Goal: Navigation & Orientation: Find specific page/section

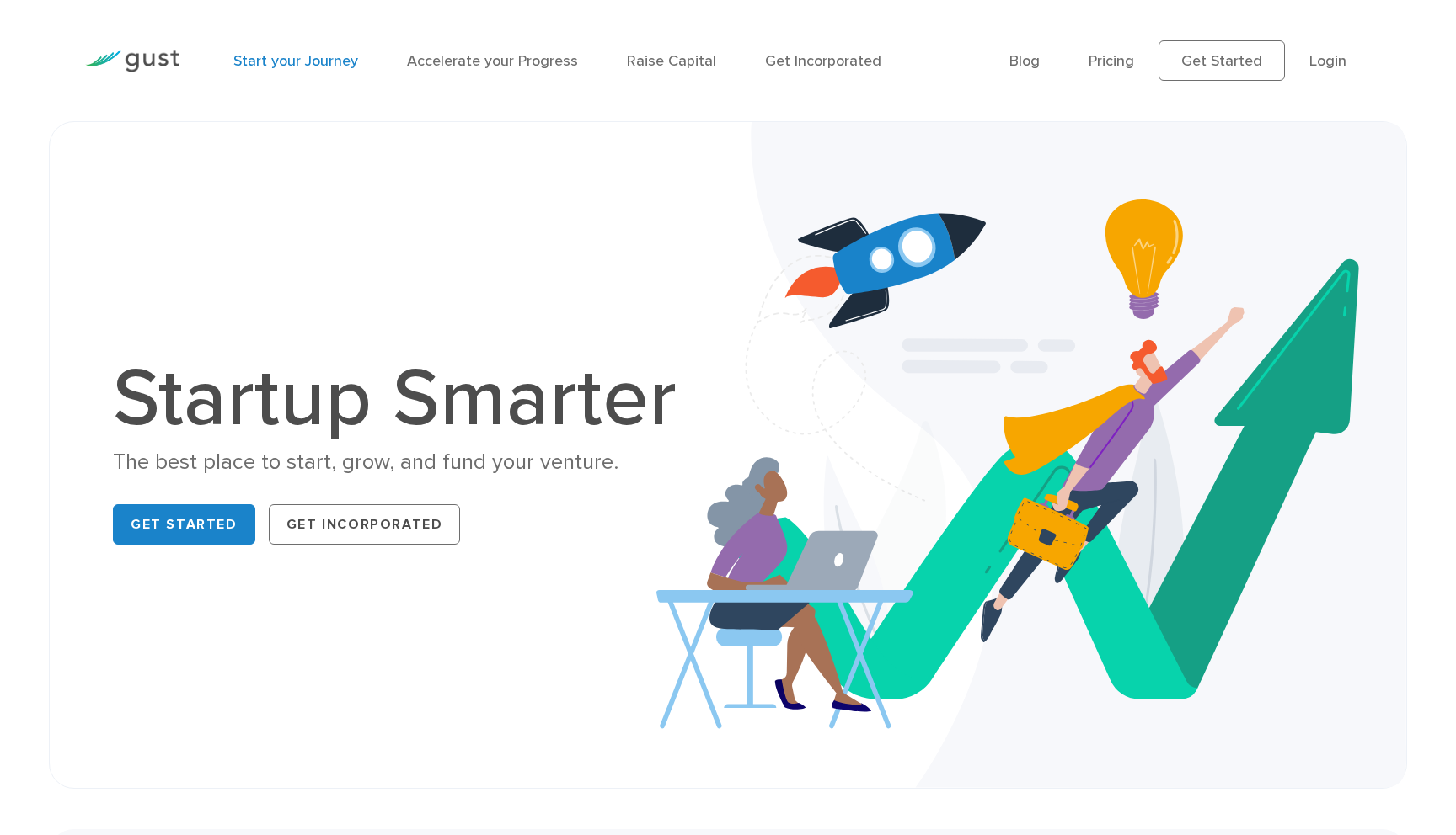
click at [340, 56] on link "Start your Journey" at bounding box center [295, 61] width 125 height 17
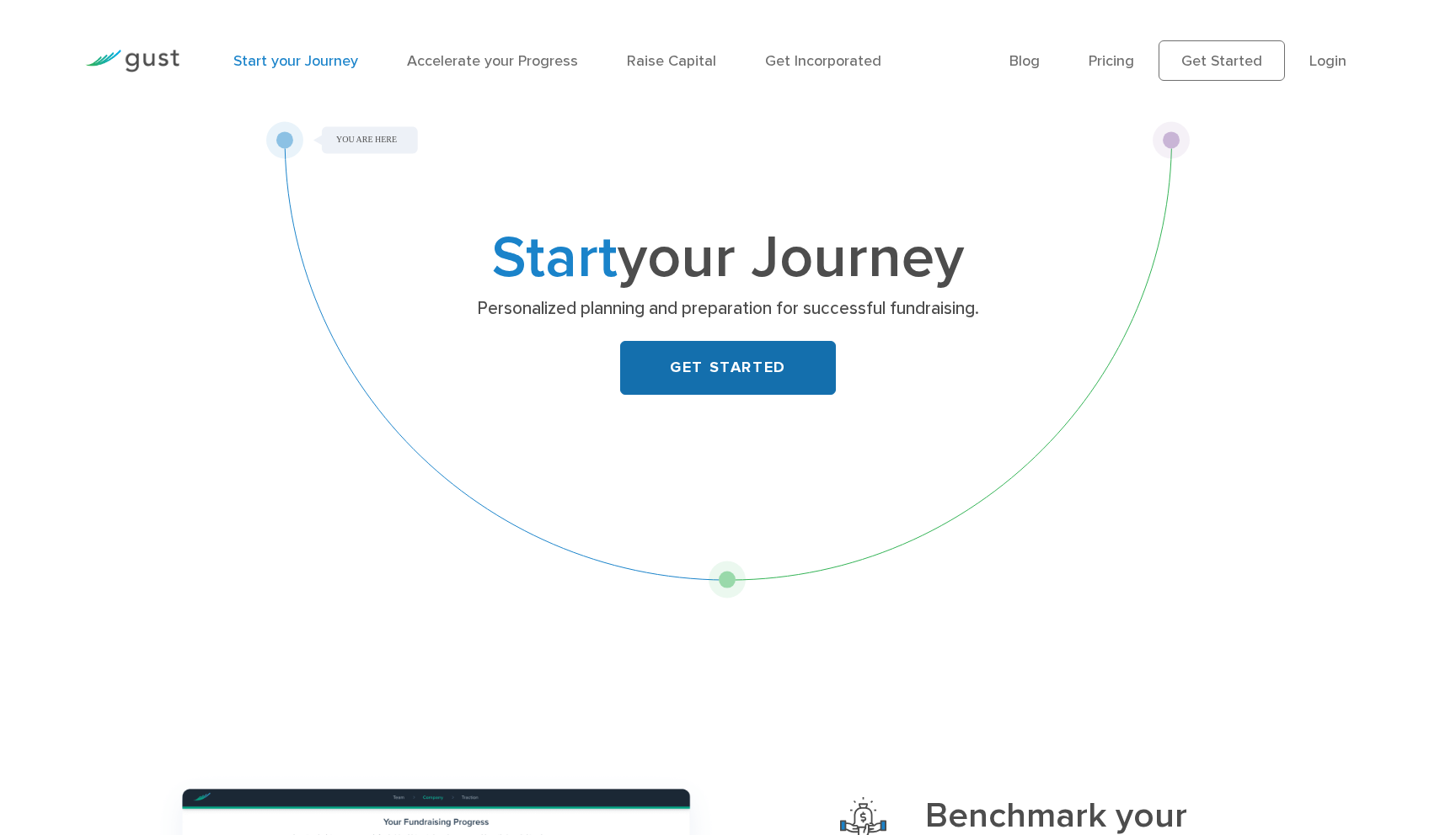
click at [737, 363] on link "GET STARTED" at bounding box center [727, 368] width 216 height 54
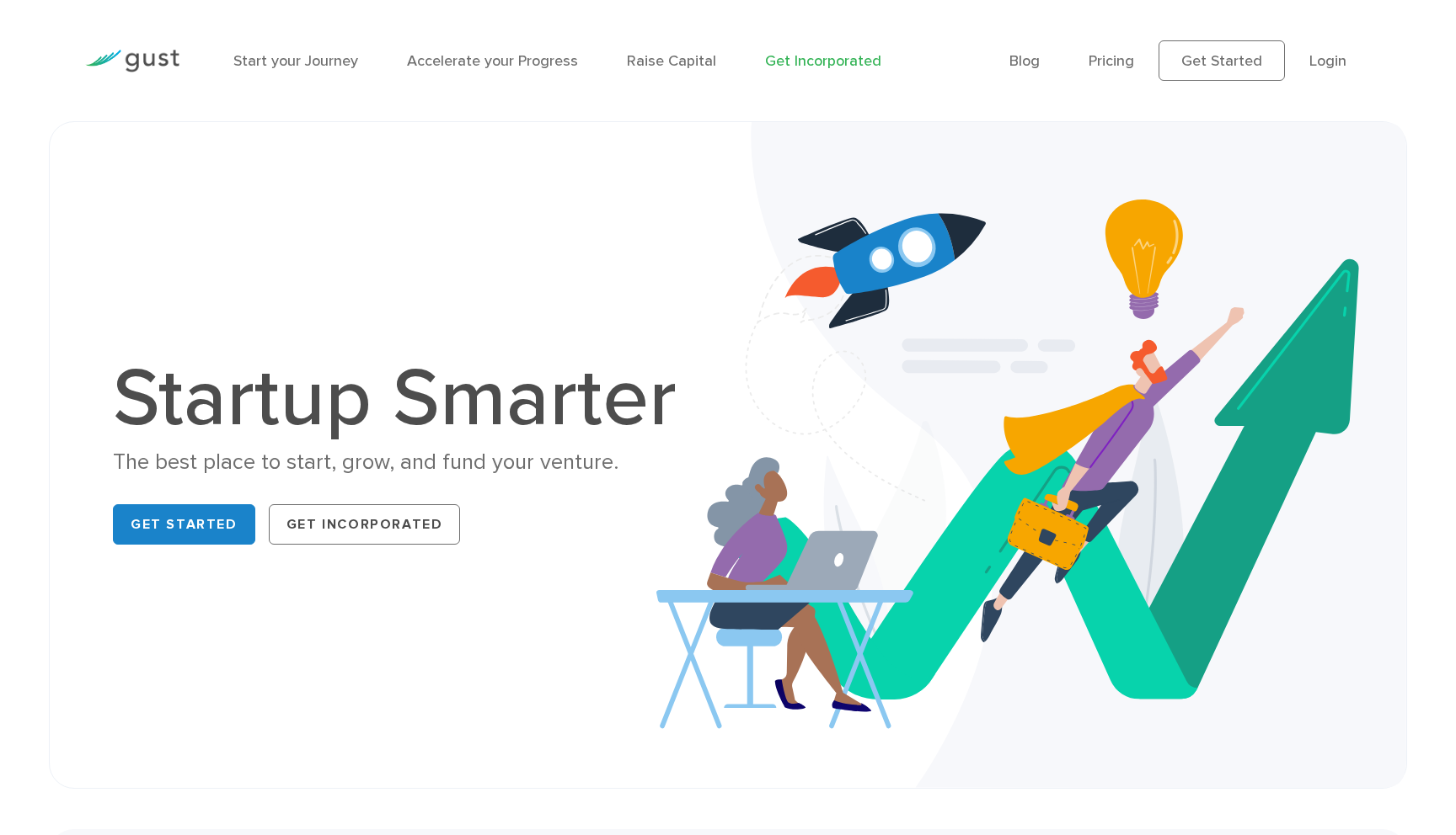
click at [820, 66] on link "Get Incorporated" at bounding box center [822, 61] width 116 height 17
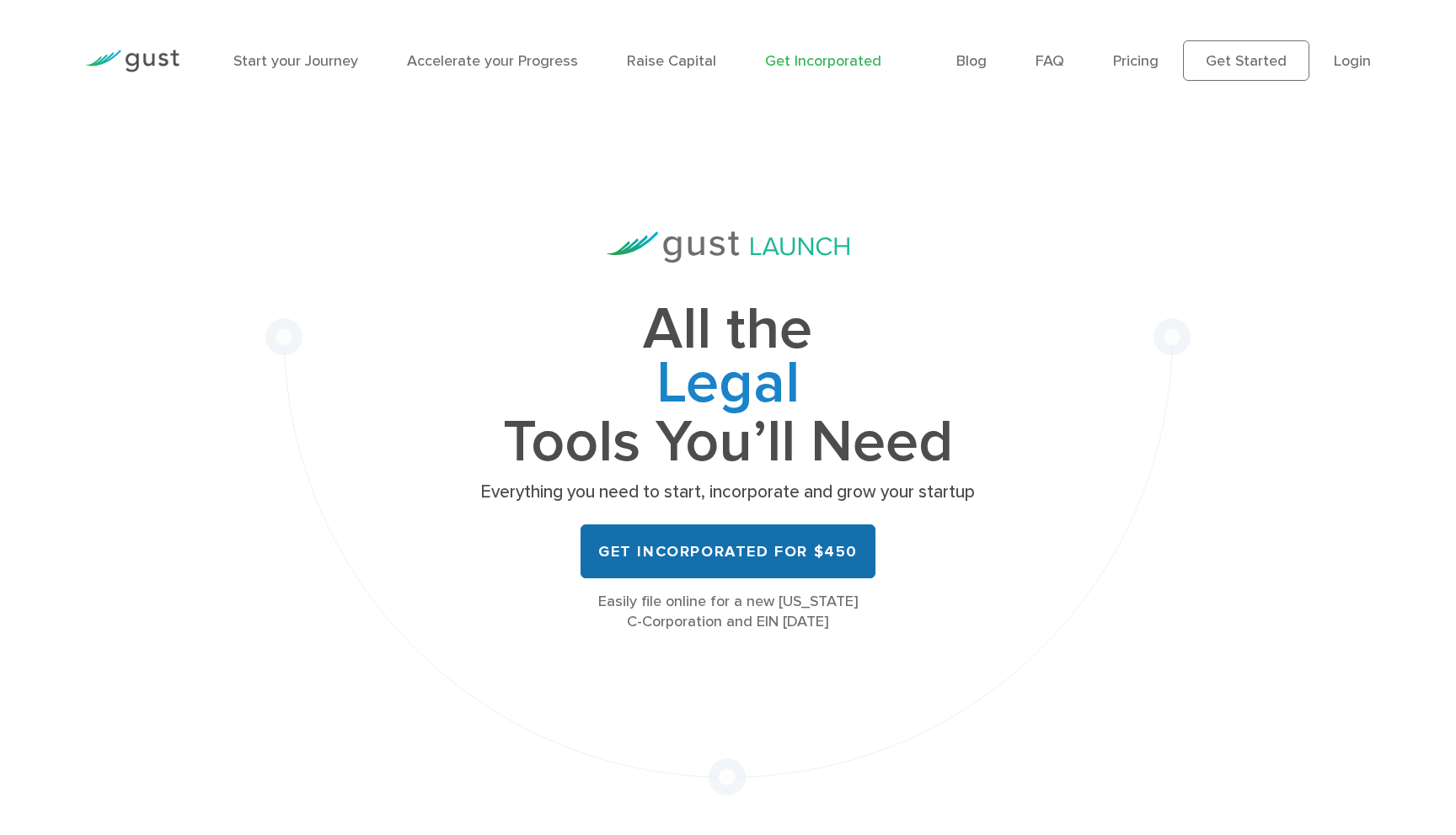
click at [758, 549] on link "Get Incorporated for $450" at bounding box center [727, 551] width 295 height 54
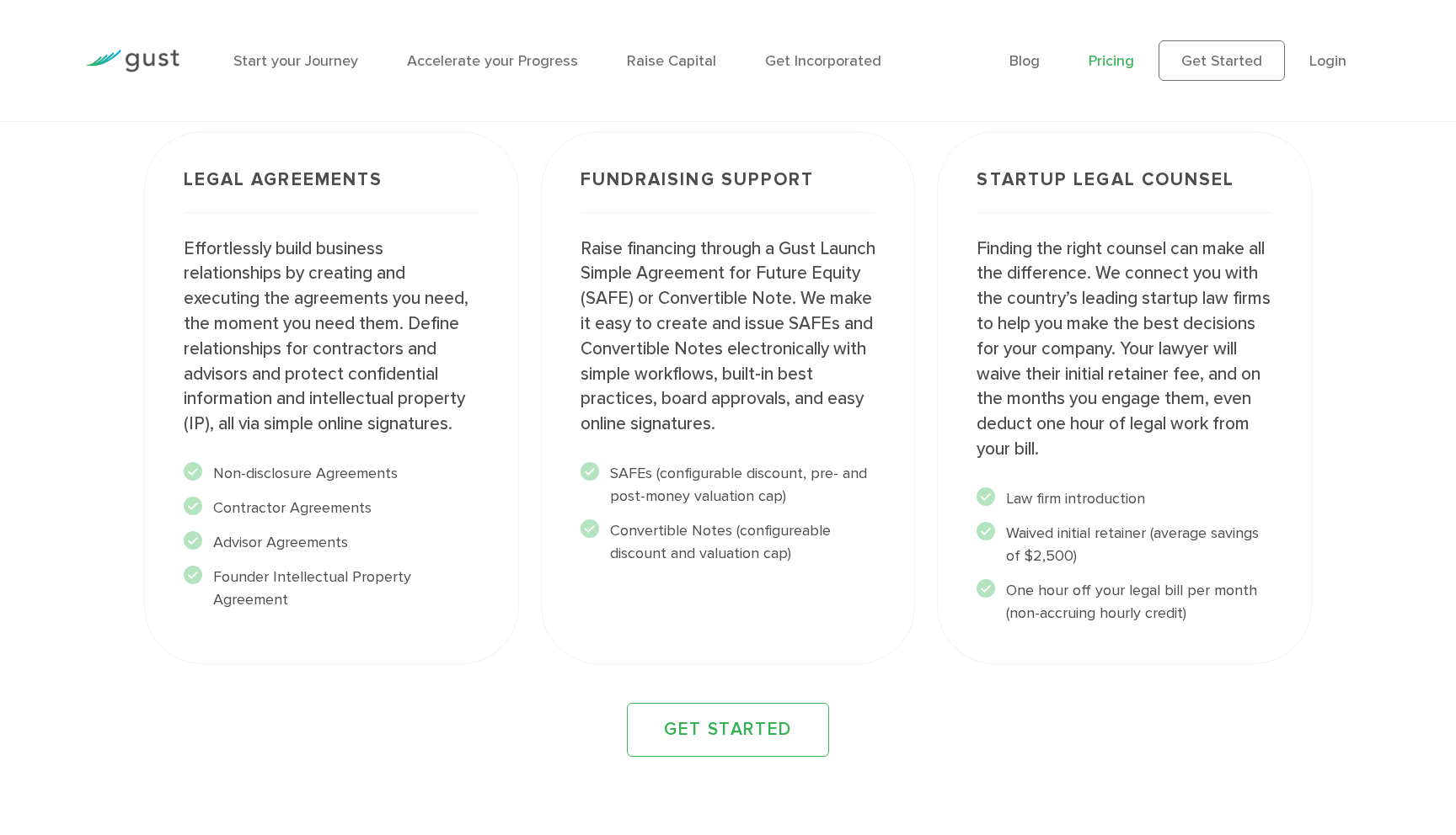
scroll to position [2179, 0]
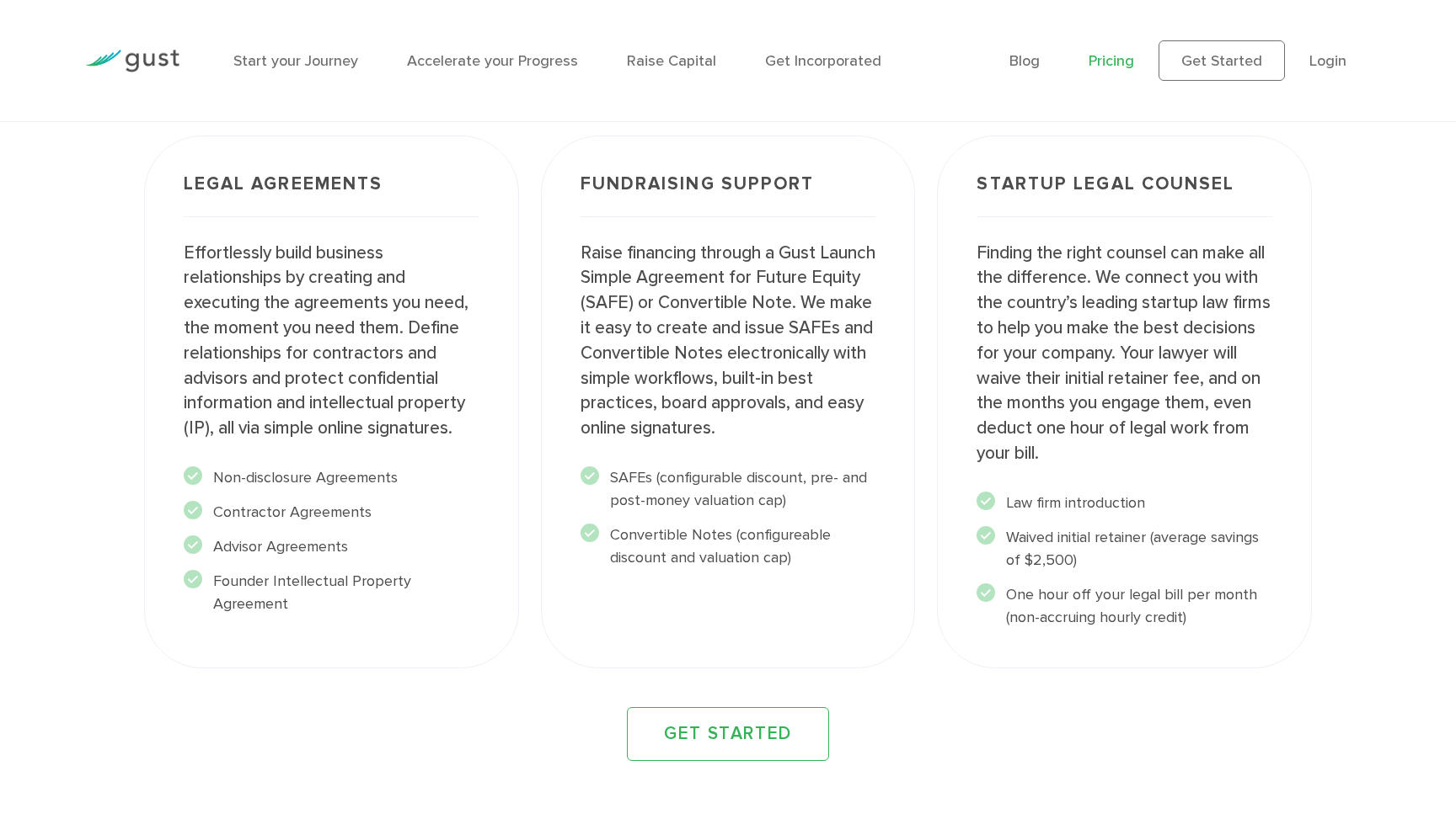
click at [1064, 537] on li "Waived initial retainer (average savings of $2,500)" at bounding box center [1124, 549] width 295 height 45
click at [1074, 589] on li "One hour off your legal bill per month (non-accruing hourly credit)" at bounding box center [1124, 606] width 295 height 45
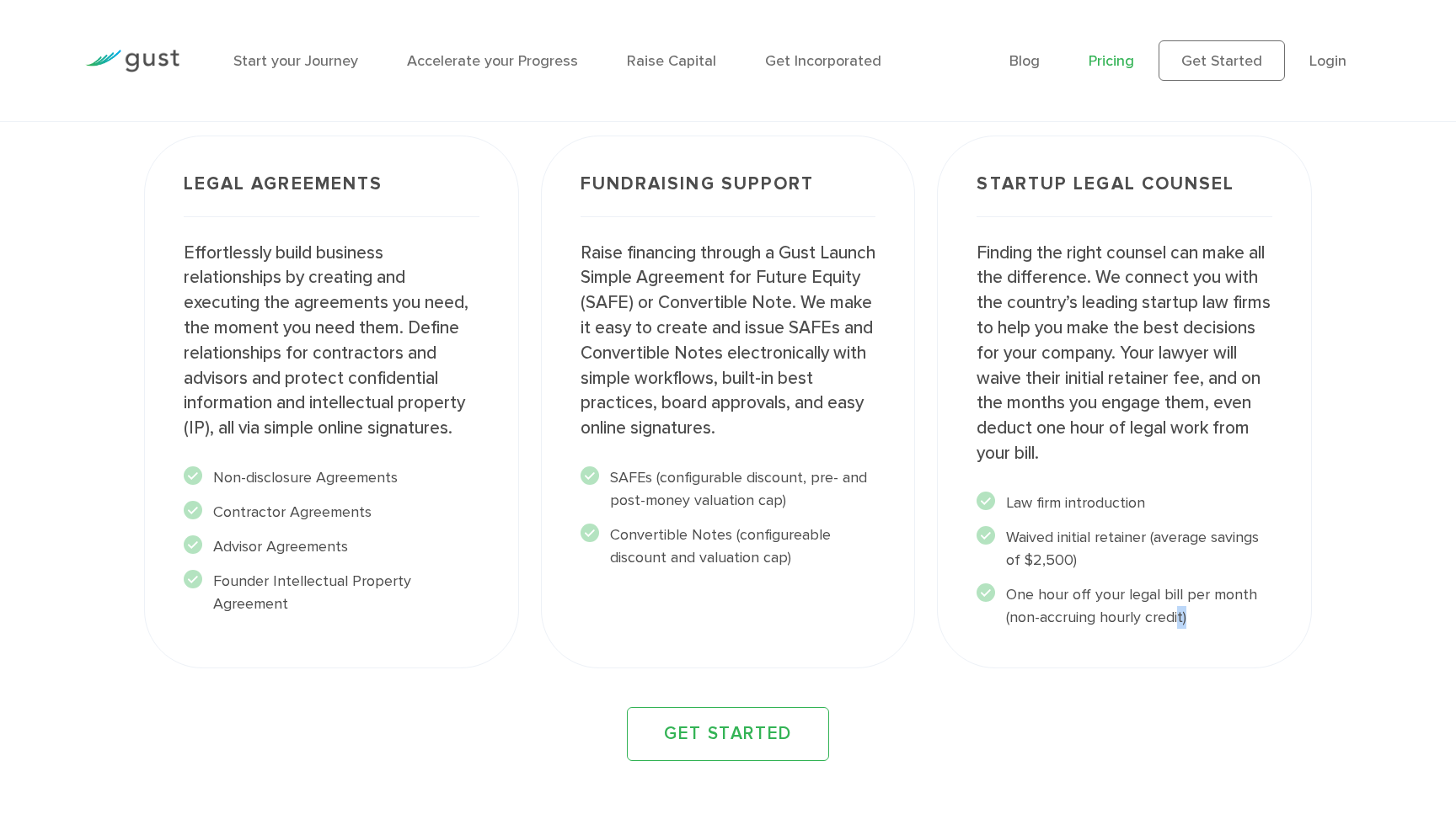
click at [1074, 589] on li "One hour off your legal bill per month (non-accruing hourly credit)" at bounding box center [1124, 606] width 295 height 45
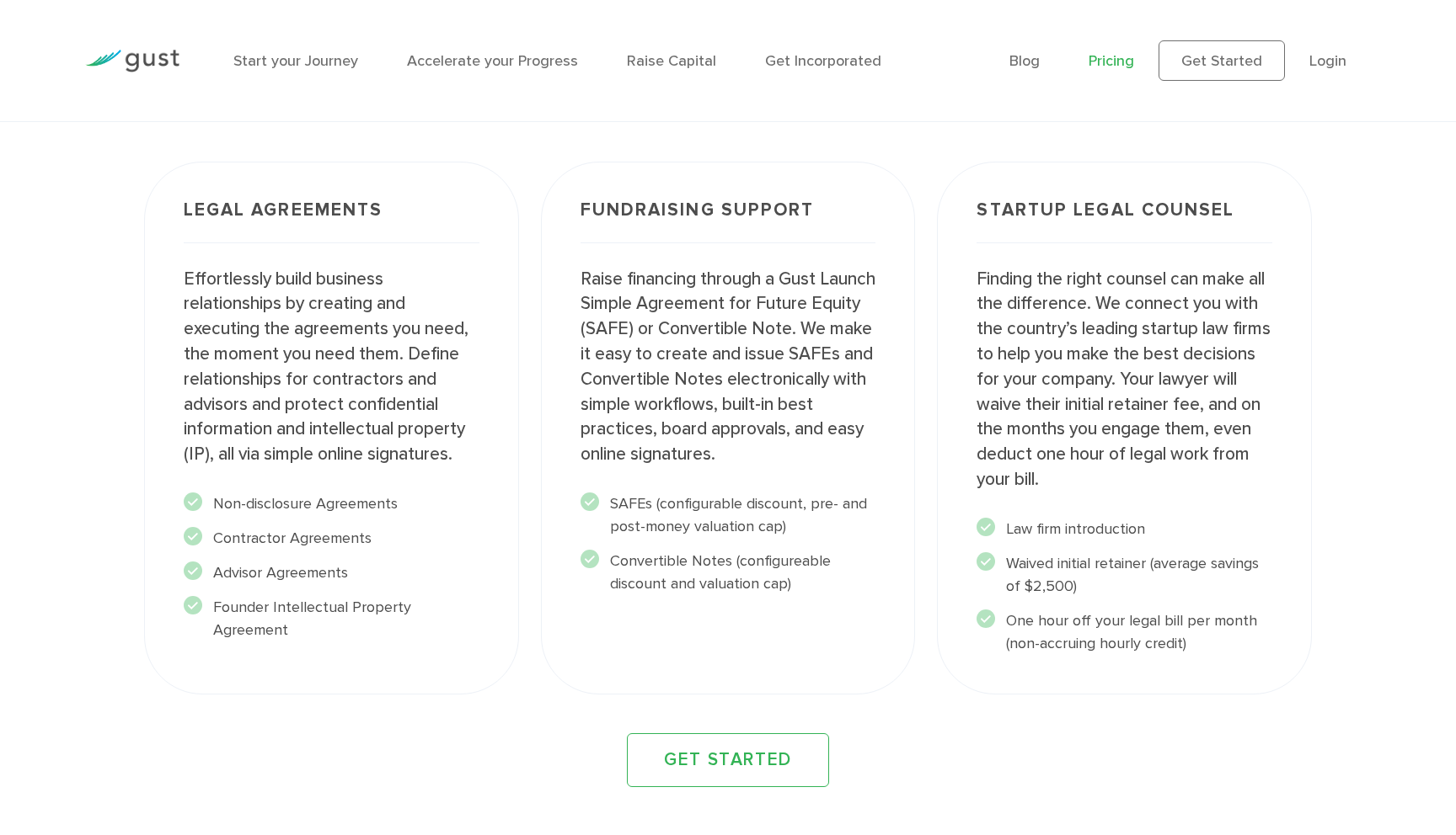
click at [411, 547] on li "Contractor Agreements" at bounding box center [331, 538] width 295 height 23
click at [722, 422] on p "Raise financing through a Gust Launch Simple Agreement for Future Equity (SAFE)…" at bounding box center [728, 368] width 295 height 201
click at [1119, 61] on link "Pricing" at bounding box center [1111, 61] width 45 height 17
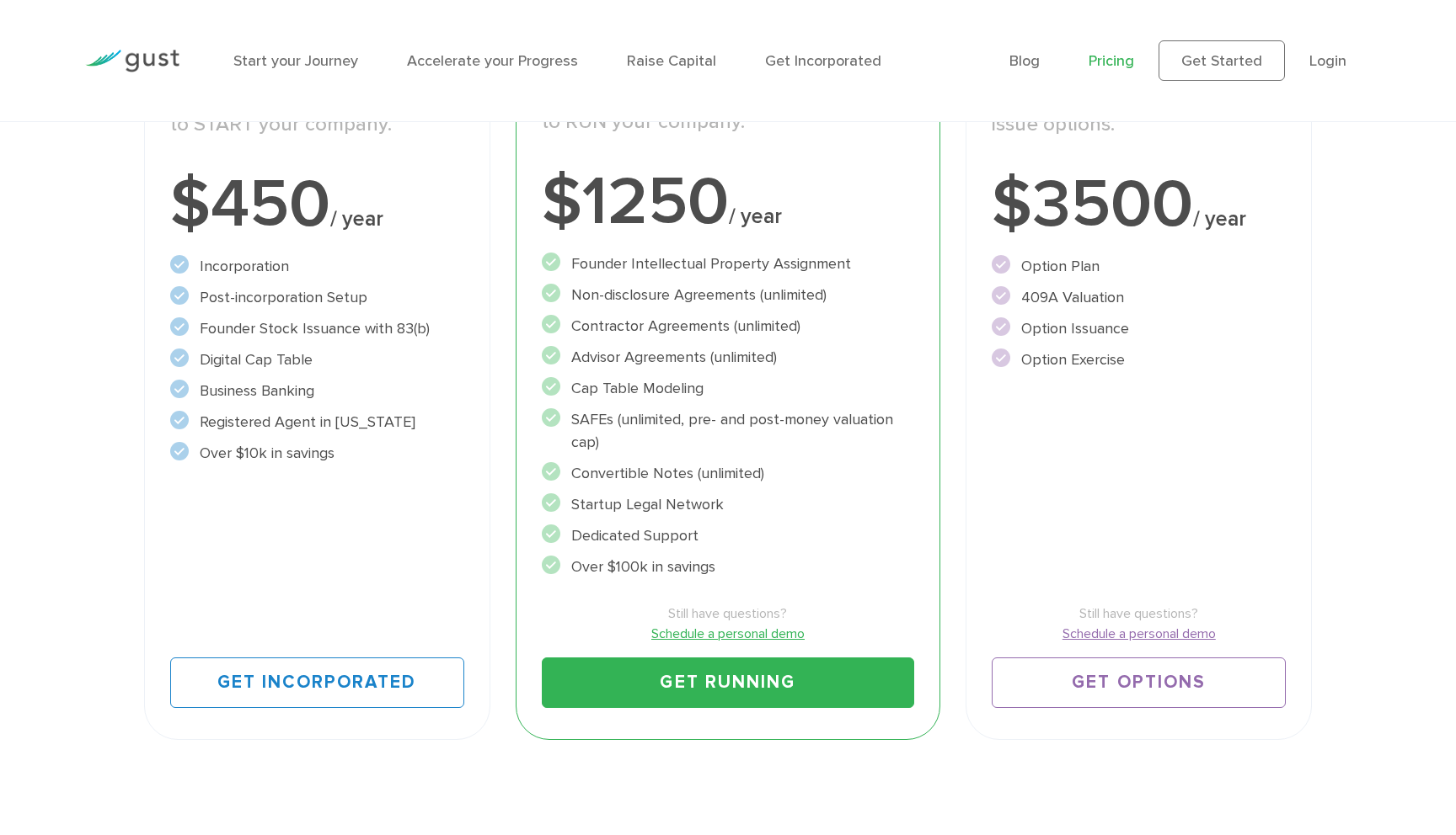
scroll to position [376, 0]
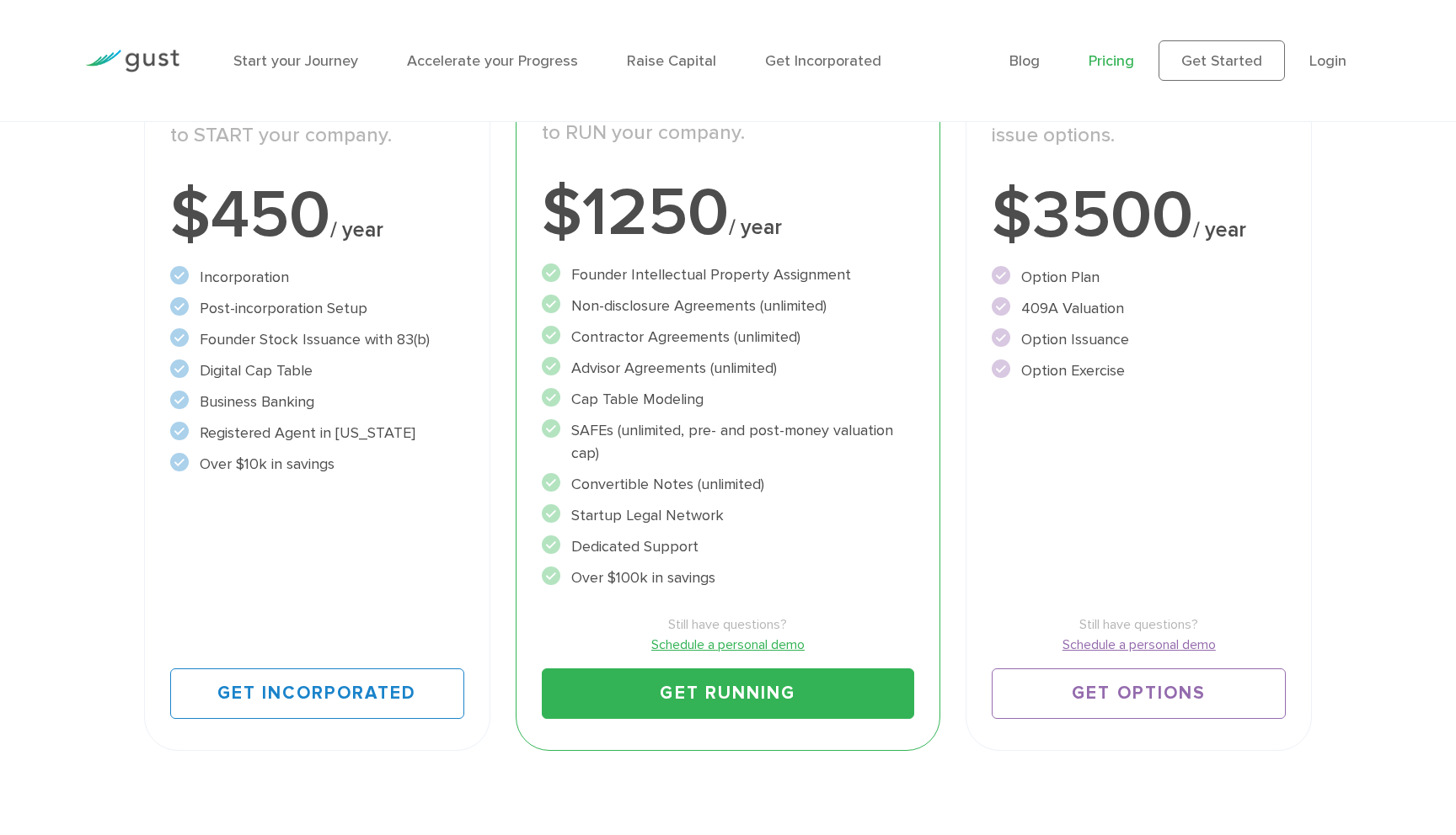
click at [614, 394] on li "Cap Table Modeling" at bounding box center [728, 399] width 372 height 23
click at [660, 277] on li "Founder Intellectual Property Assignment" at bounding box center [728, 275] width 372 height 23
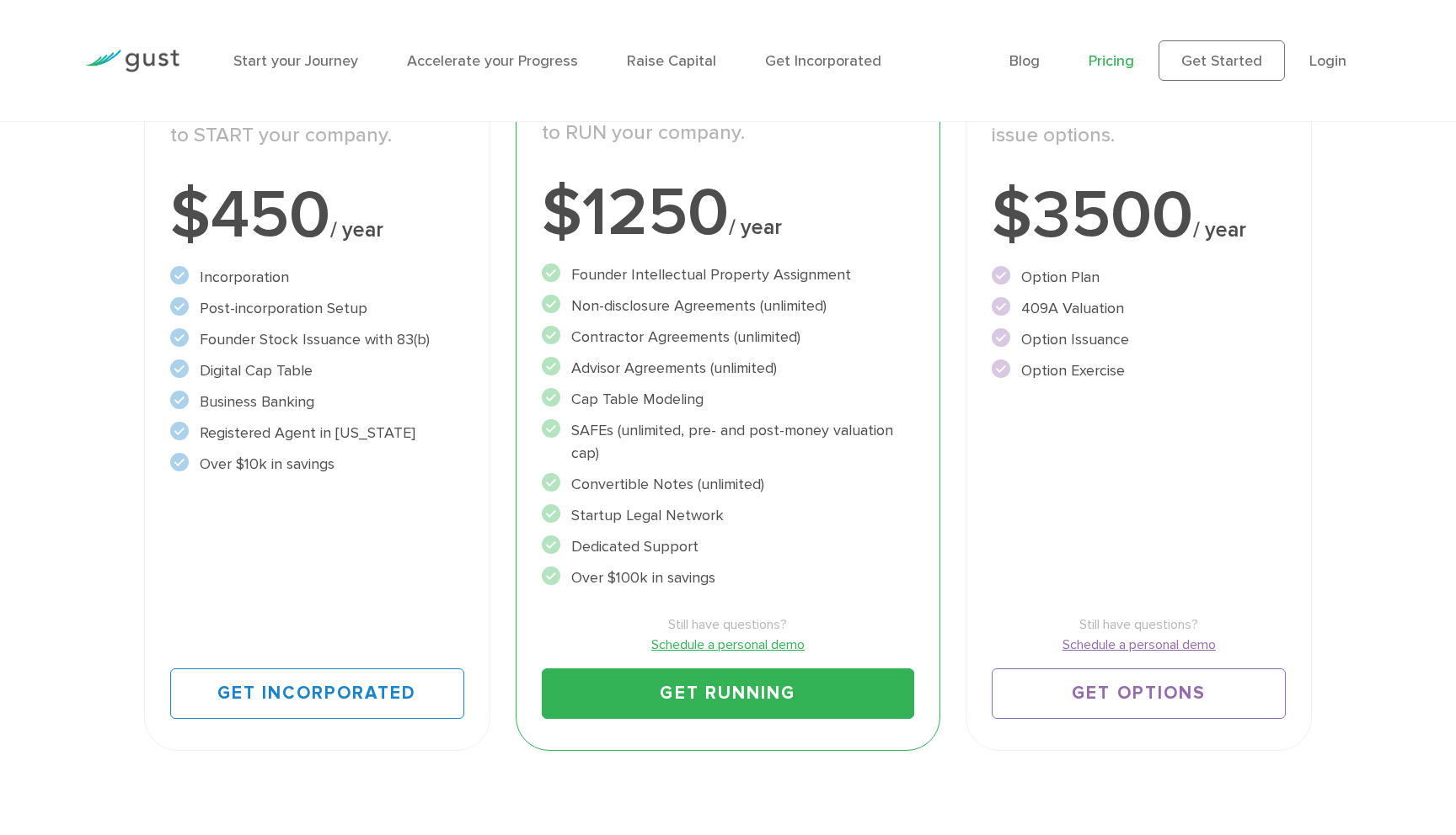
click at [660, 277] on li "Founder Intellectual Property Assignment" at bounding box center [728, 275] width 372 height 23
click at [660, 294] on li "Non-disclosure Agreements (unlimited)" at bounding box center [728, 306] width 372 height 23
click at [660, 300] on li "Non-disclosure Agreements (unlimited)" at bounding box center [728, 306] width 372 height 23
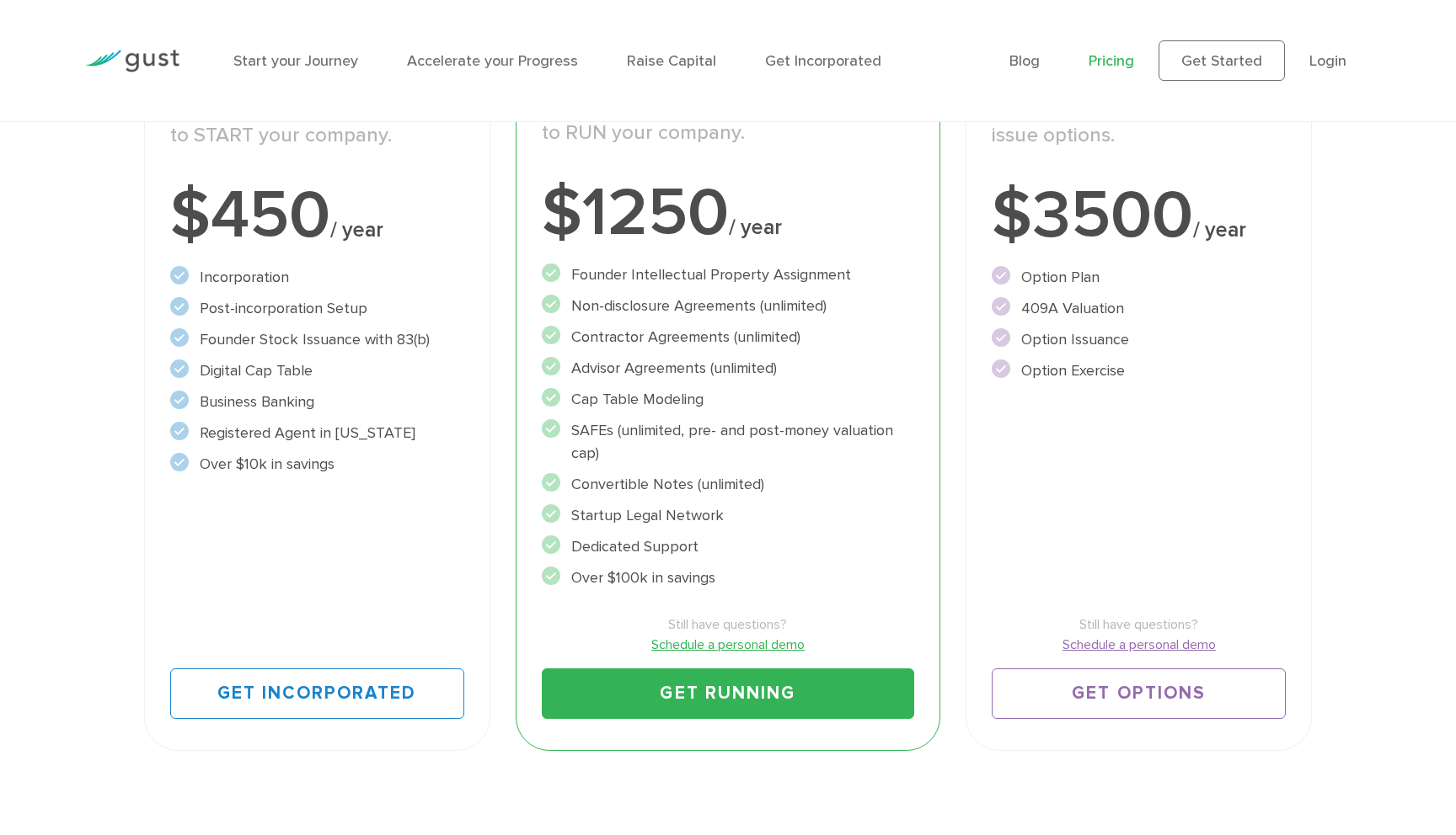
click at [660, 300] on li "Non-disclosure Agreements (unlimited)" at bounding box center [728, 306] width 372 height 23
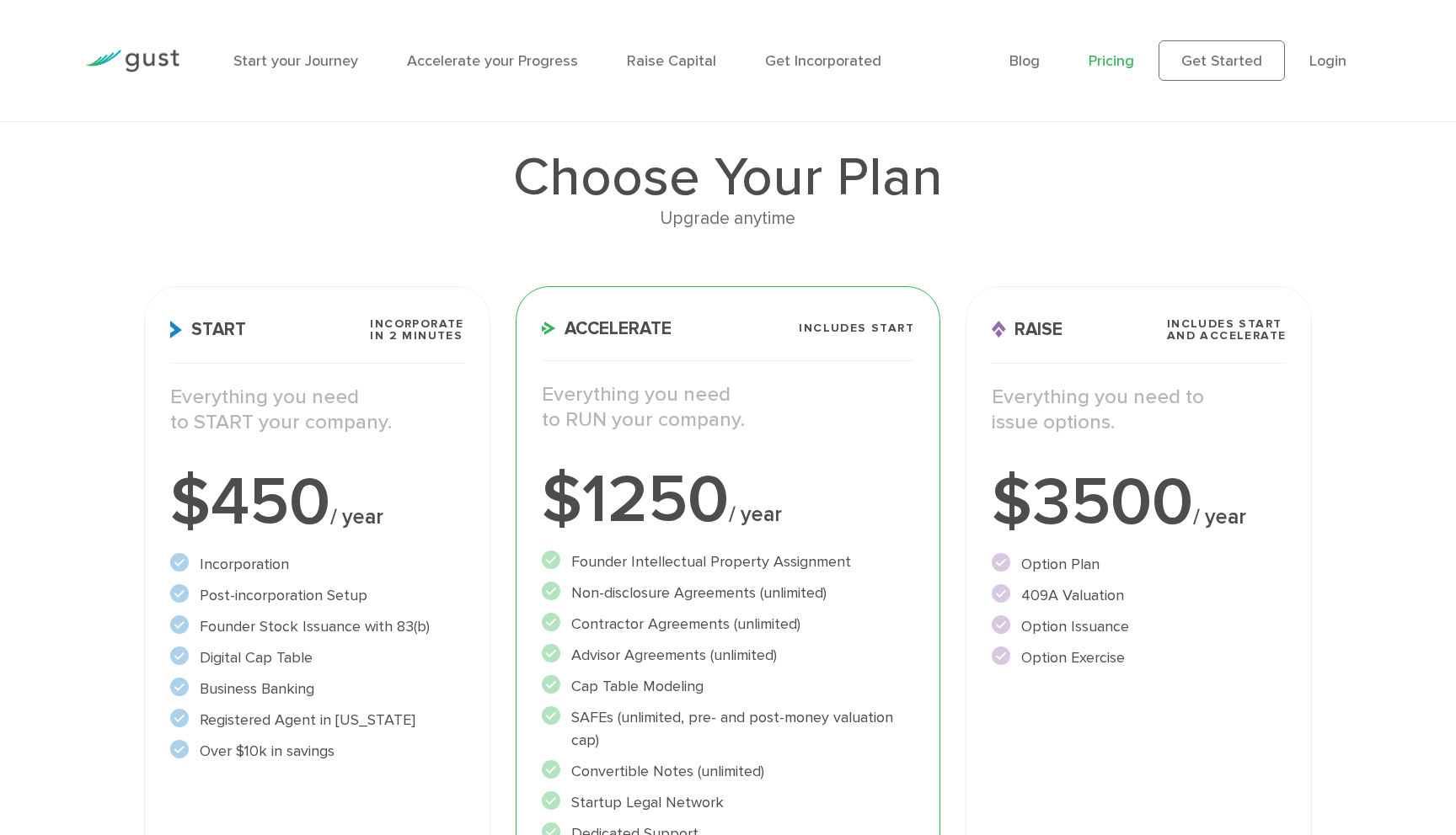
scroll to position [0, 0]
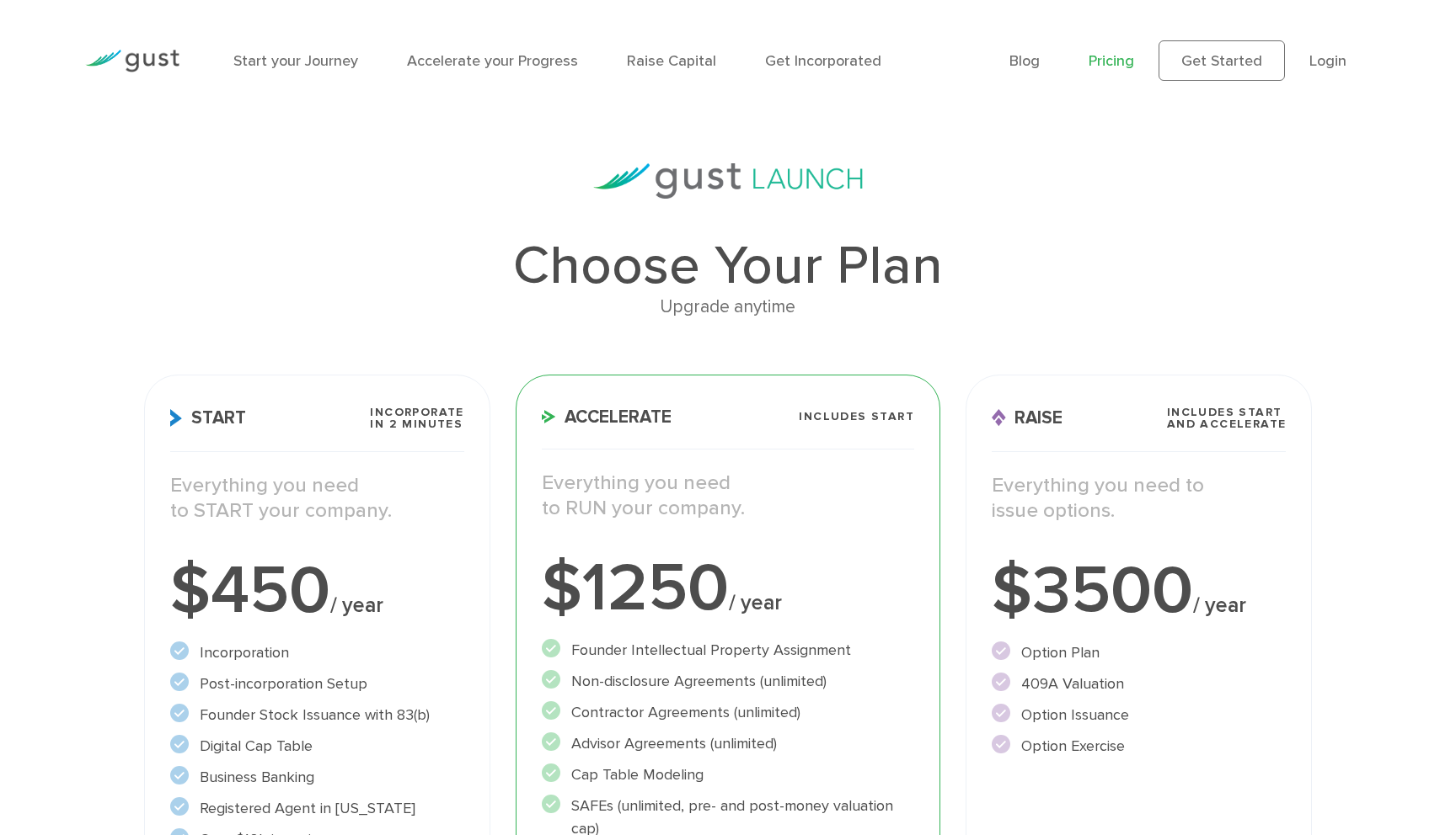
click at [1121, 63] on link "Pricing" at bounding box center [1111, 61] width 45 height 17
click at [159, 60] on img at bounding box center [132, 61] width 94 height 23
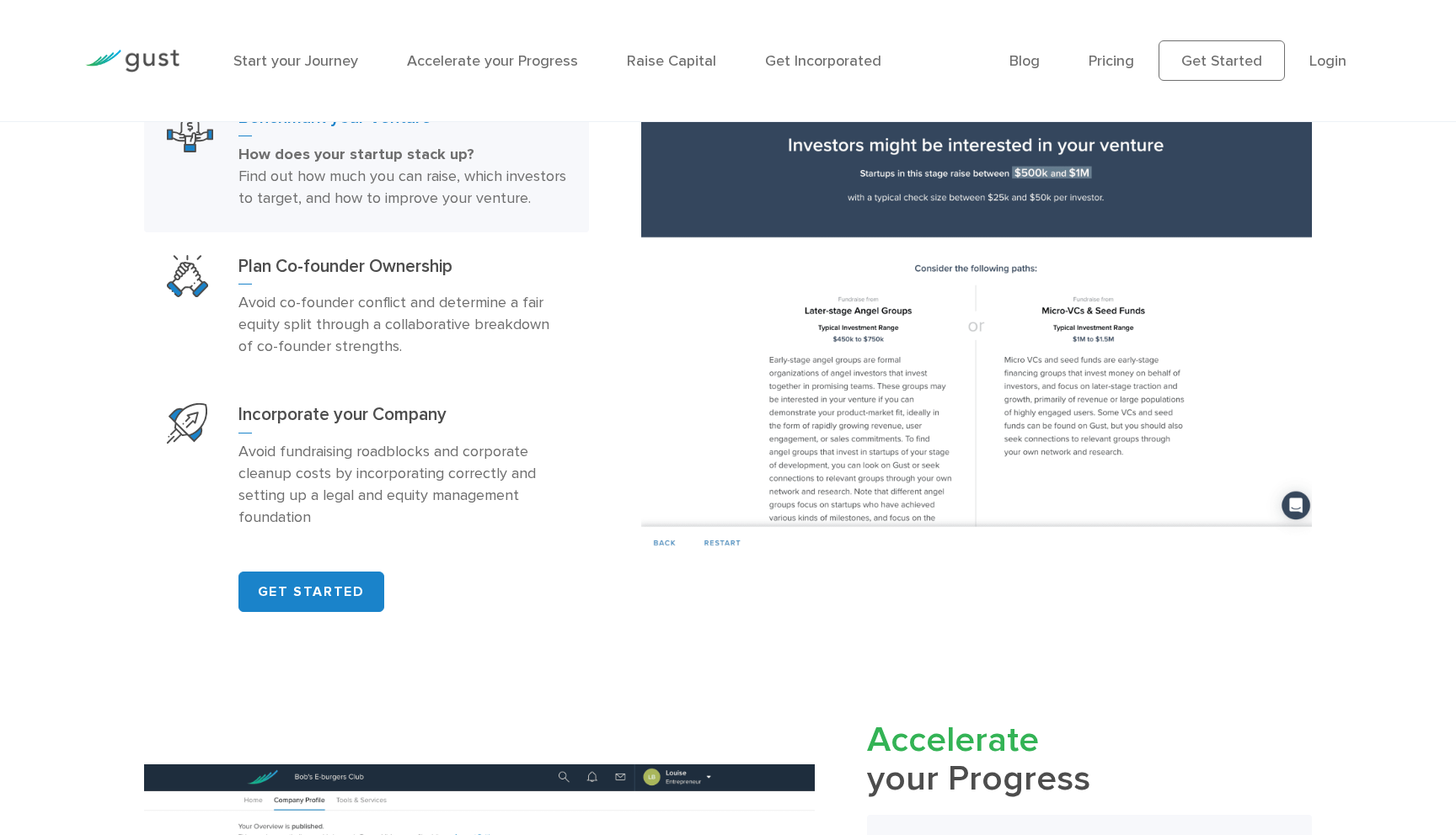
scroll to position [1170, 0]
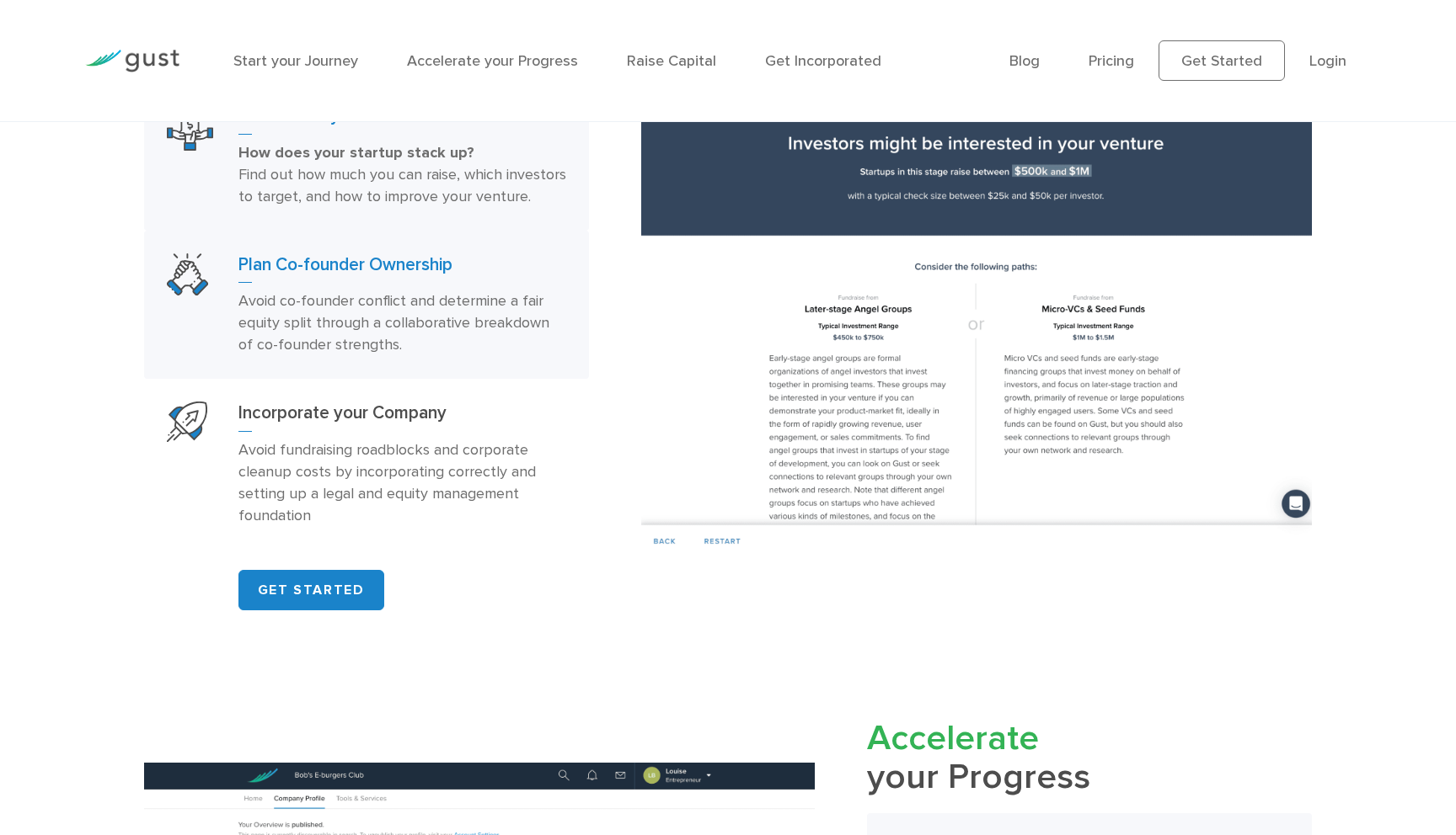
click at [443, 325] on p "Avoid co-founder conflict and determine a fair equity split through a collabora…" at bounding box center [402, 323] width 328 height 66
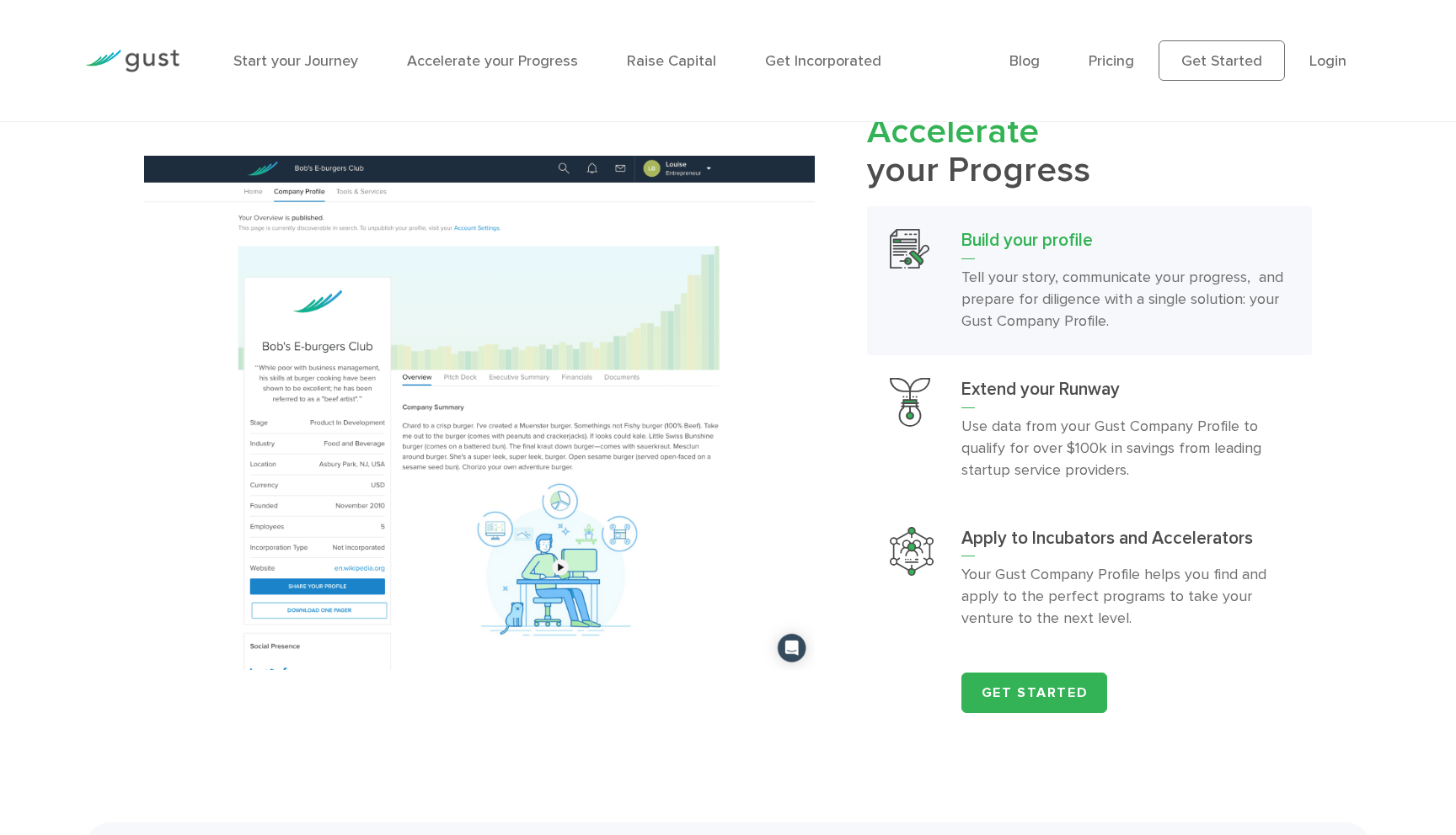
scroll to position [1821, 0]
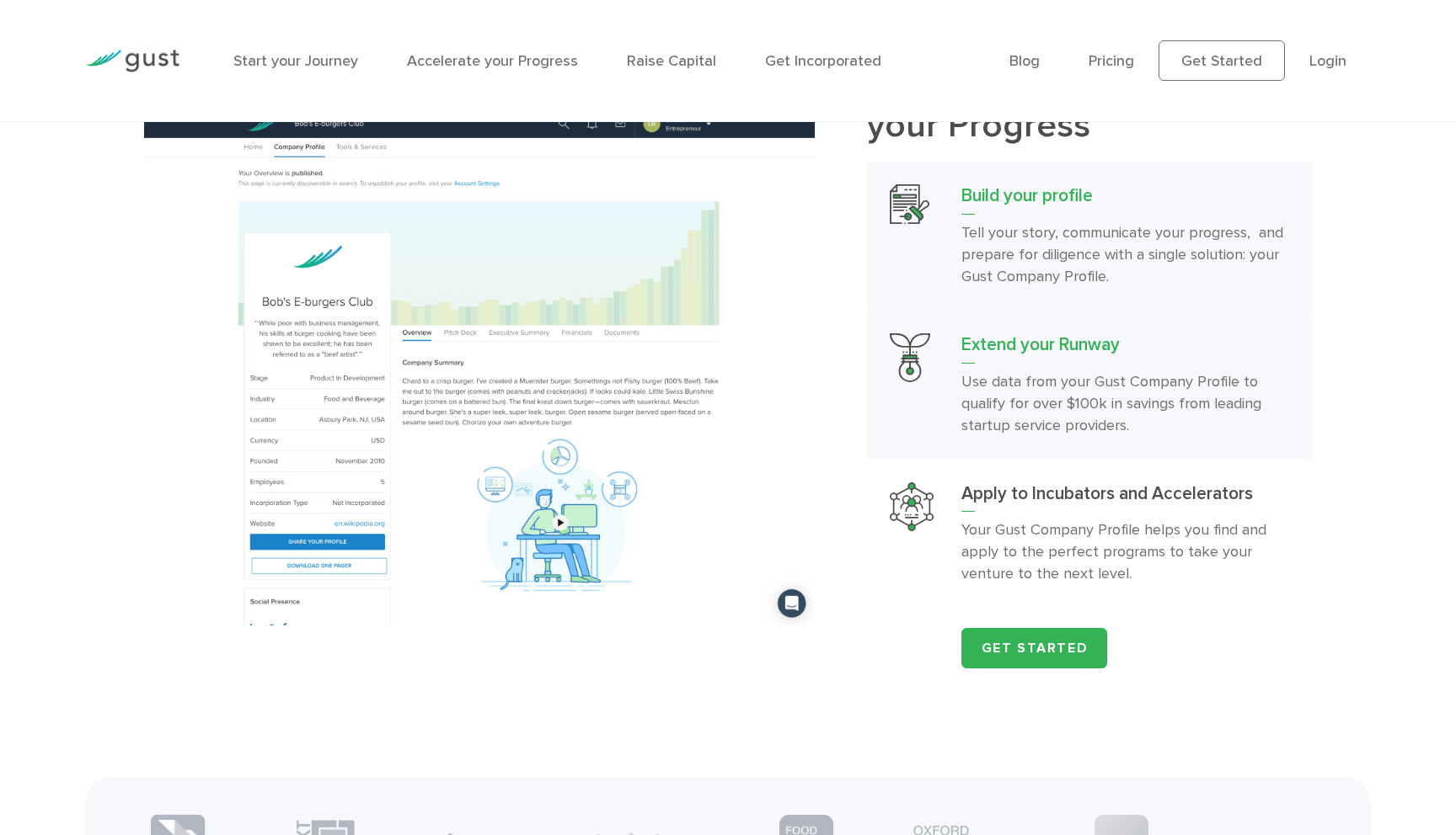
click at [1060, 392] on p "Use data from your Gust Company Profile to qualify for over $100k in savings fr…" at bounding box center [1125, 404] width 328 height 66
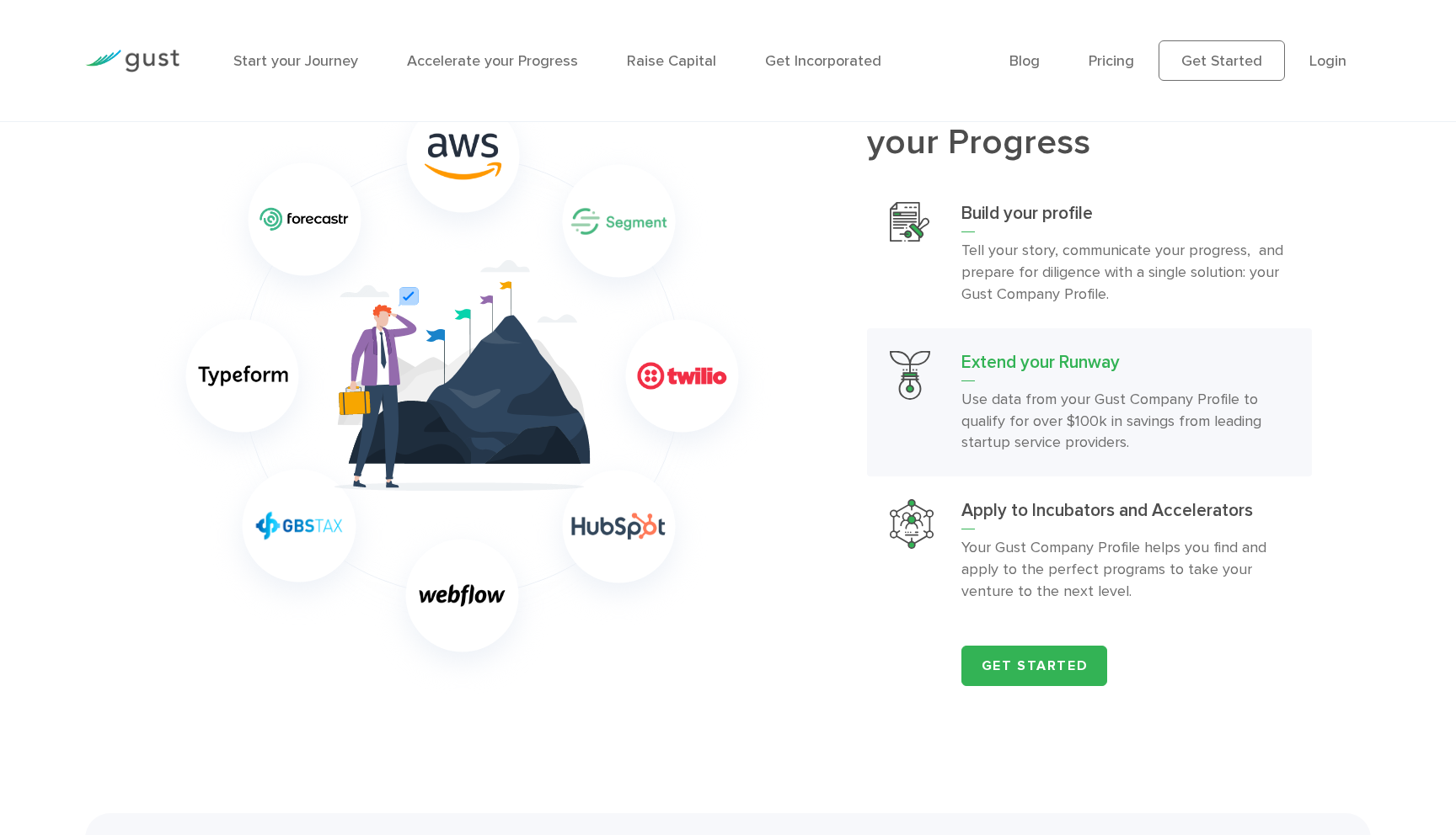
click at [506, 211] on img at bounding box center [462, 386] width 636 height 636
click at [1089, 575] on p "Your Gust Company Profile helps you find and apply to the perfect programs to t…" at bounding box center [1125, 569] width 328 height 66
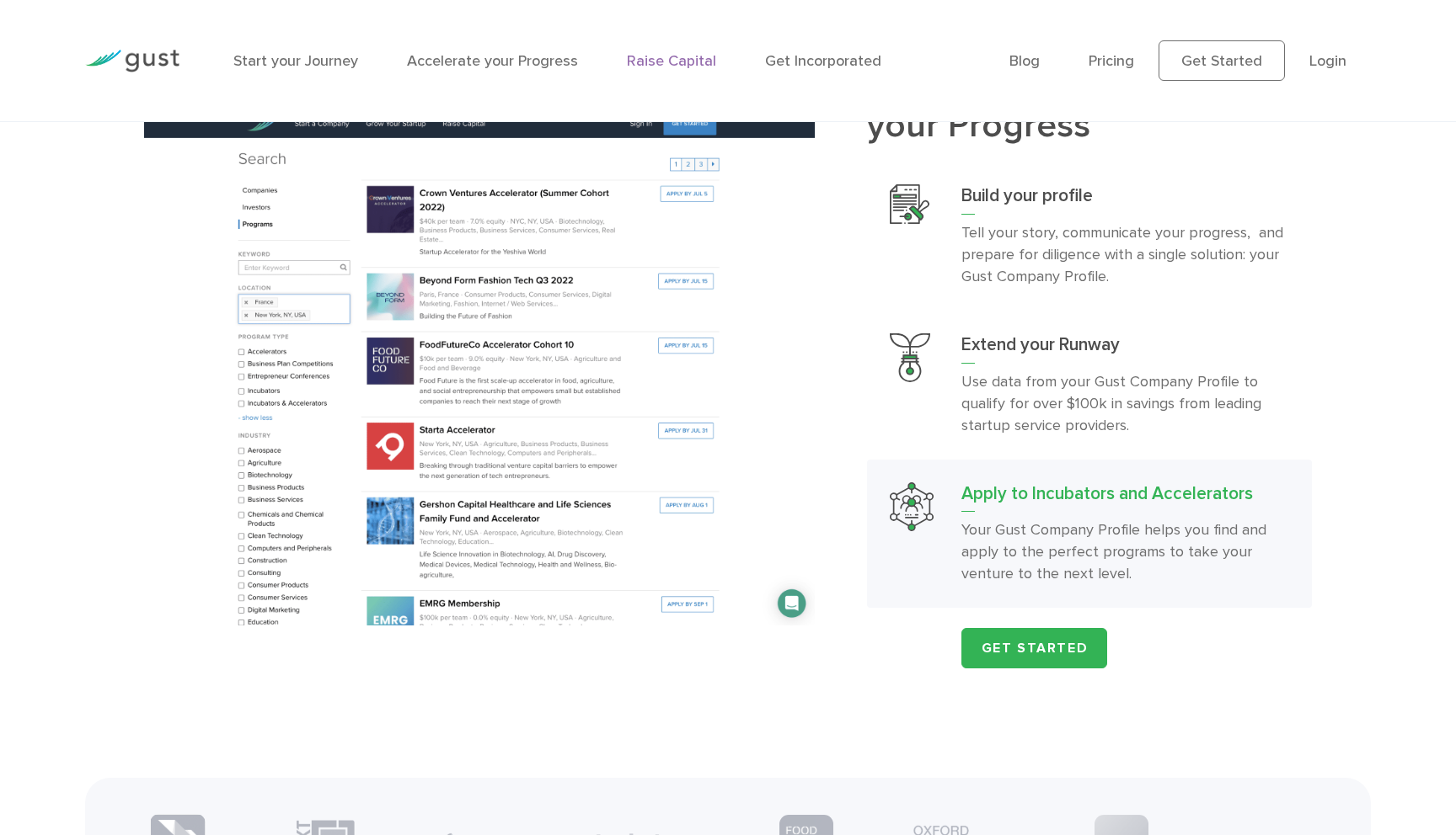
click at [685, 62] on link "Raise Capital" at bounding box center [671, 61] width 89 height 17
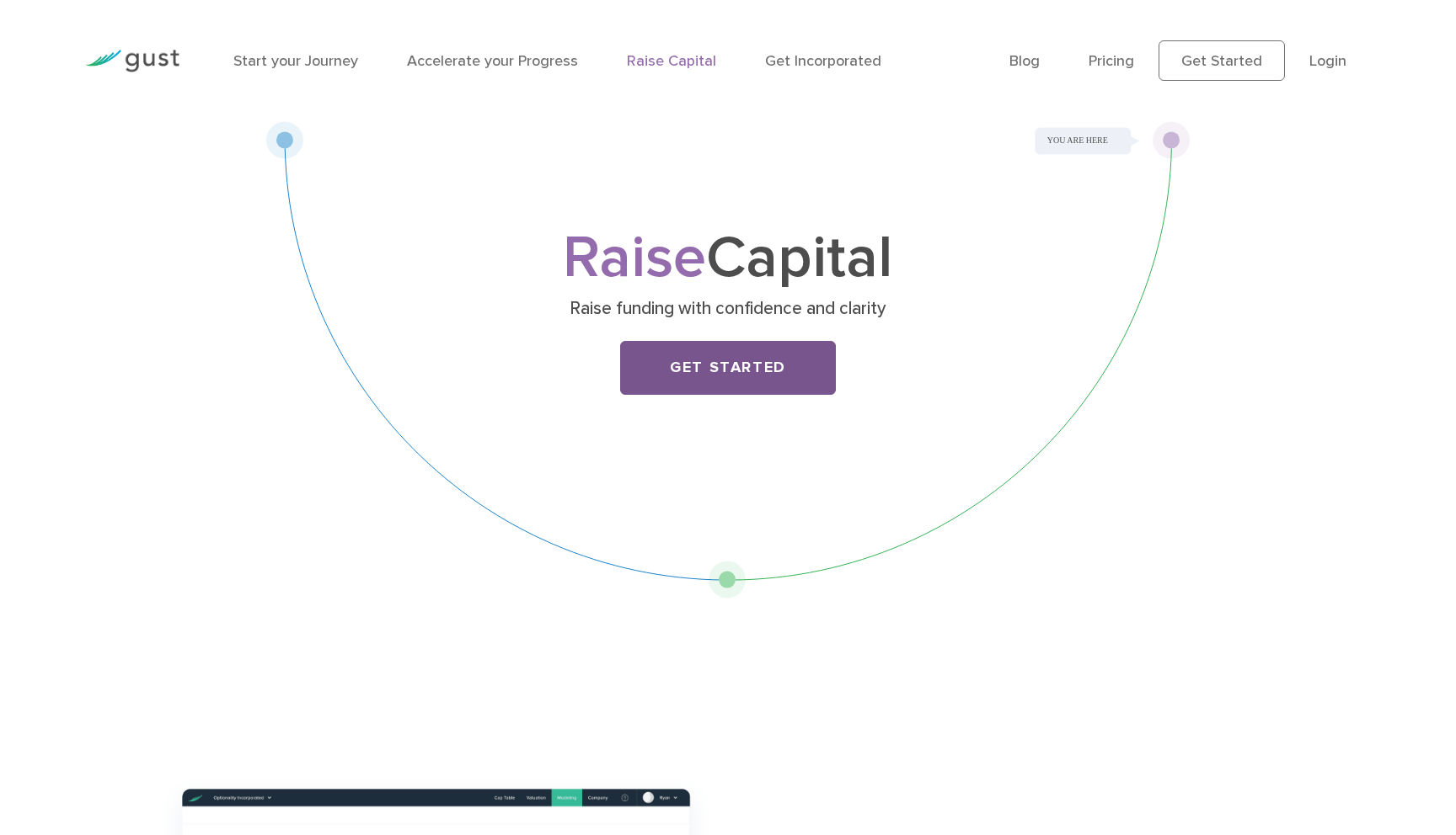
click at [758, 374] on link "Get Started" at bounding box center [727, 368] width 216 height 54
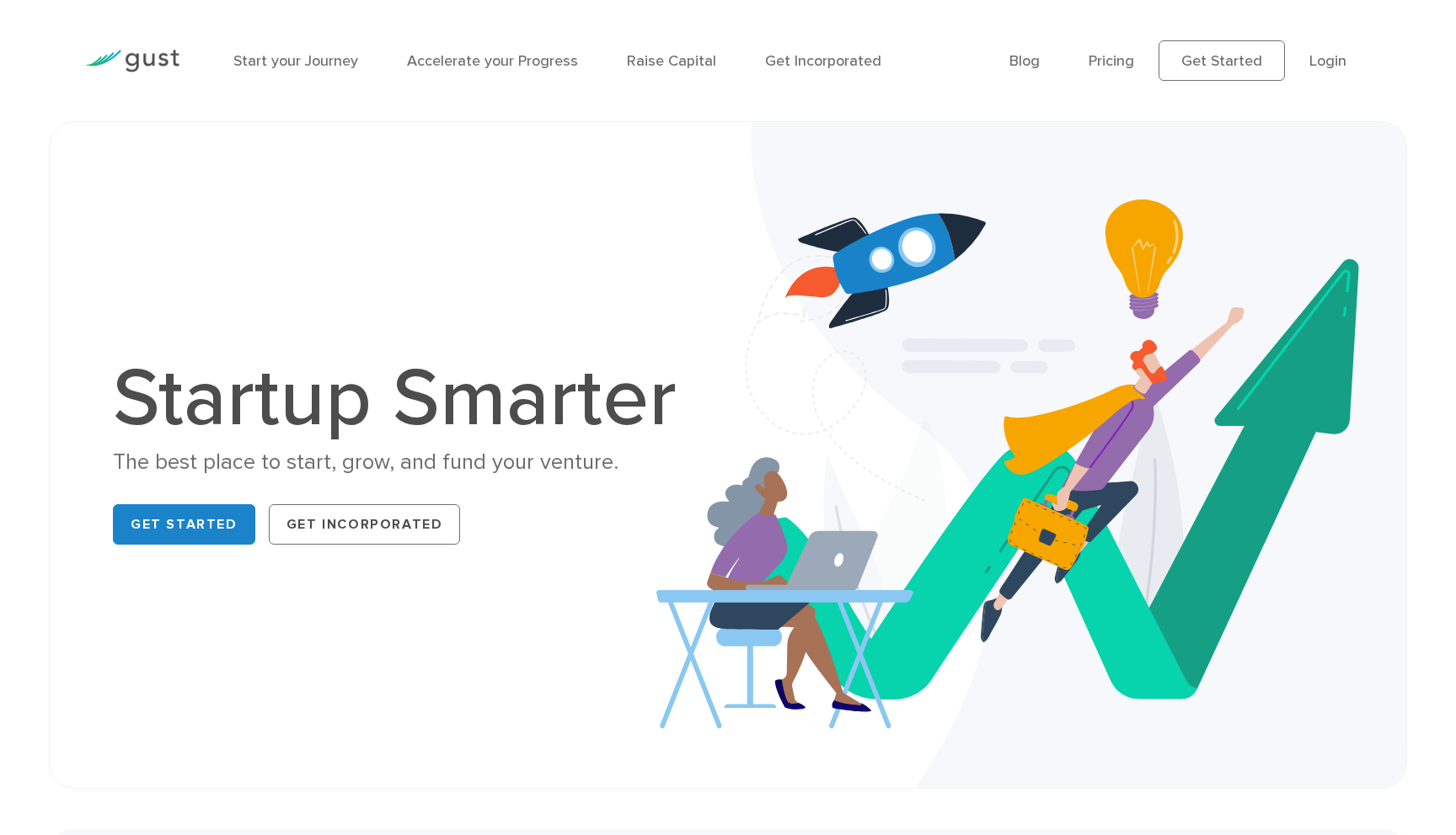
click at [1348, 55] on ul "Blog FAQ Pricing Get Started Login Login" at bounding box center [1190, 60] width 362 height 40
click at [1333, 60] on link "Login" at bounding box center [1328, 61] width 37 height 17
